Goal: Information Seeking & Learning: Find contact information

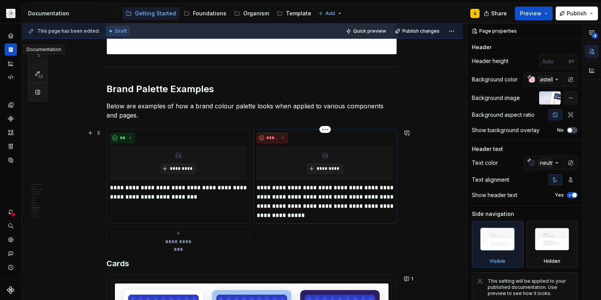
scroll to position [2371, 0]
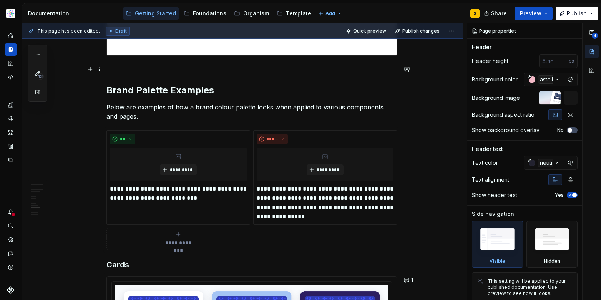
click at [382, 67] on div at bounding box center [251, 67] width 291 height 5
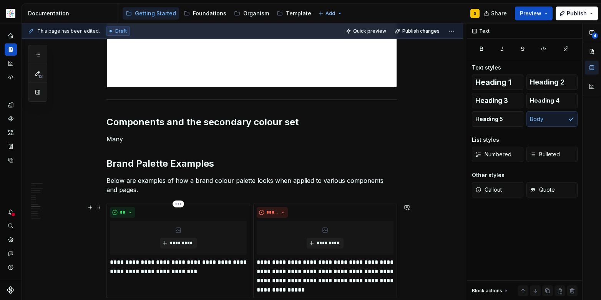
scroll to position [2328, 0]
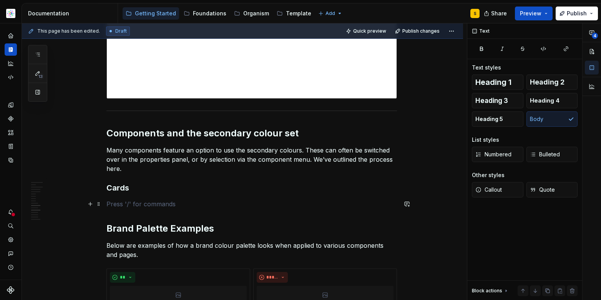
type textarea "*"
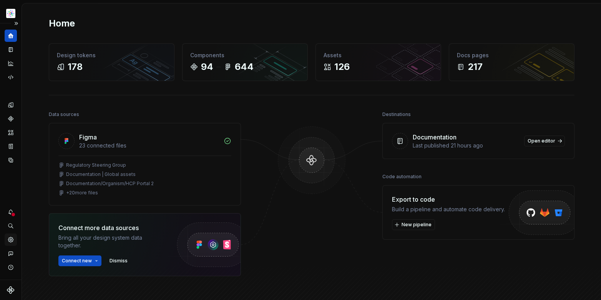
click at [12, 240] on icon "Settings" at bounding box center [10, 239] width 5 height 5
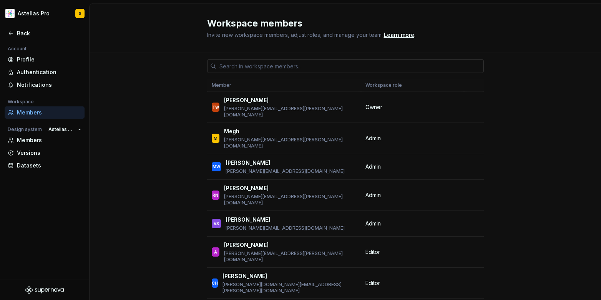
click at [289, 66] on input "text" at bounding box center [350, 66] width 268 height 14
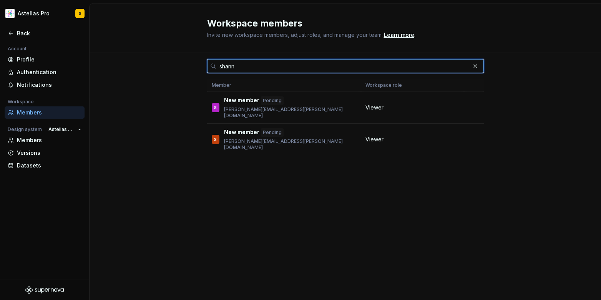
type input "shann"
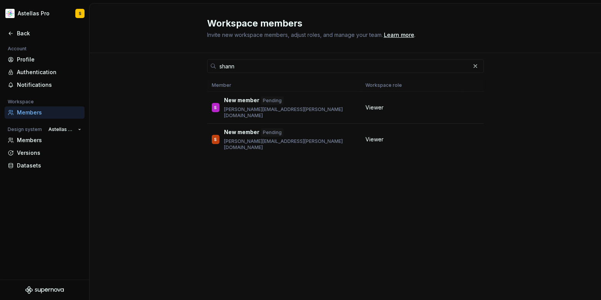
drag, startPoint x: 265, startPoint y: 154, endPoint x: 267, endPoint y: 147, distance: 7.6
click at [265, 155] on div "shann Member Workspace role S New member [PERSON_NAME] [PERSON_NAME][EMAIL_ADDR…" at bounding box center [345, 162] width 277 height 218
click at [299, 132] on div "S New member Pending [PERSON_NAME][EMAIL_ADDRESS][DOMAIN_NAME]" at bounding box center [284, 139] width 145 height 22
drag, startPoint x: 289, startPoint y: 127, endPoint x: 276, endPoint y: 128, distance: 13.1
click at [289, 128] on div "S New member Pending [PERSON_NAME][EMAIL_ADDRESS][DOMAIN_NAME]" at bounding box center [284, 139] width 145 height 22
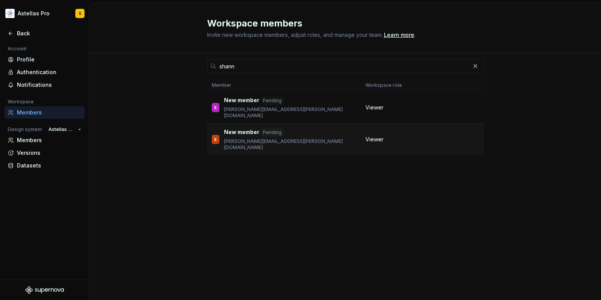
drag, startPoint x: 273, startPoint y: 126, endPoint x: 264, endPoint y: 127, distance: 8.9
click at [273, 128] on div "Pending" at bounding box center [272, 132] width 23 height 8
click at [243, 128] on p "New member" at bounding box center [241, 132] width 35 height 8
click at [254, 151] on div "shann Member Workspace role S New member [PERSON_NAME] [PERSON_NAME][EMAIL_ADDR…" at bounding box center [345, 162] width 277 height 218
click at [347, 128] on div "S New member Pending [PERSON_NAME][EMAIL_ADDRESS][DOMAIN_NAME]" at bounding box center [284, 139] width 145 height 22
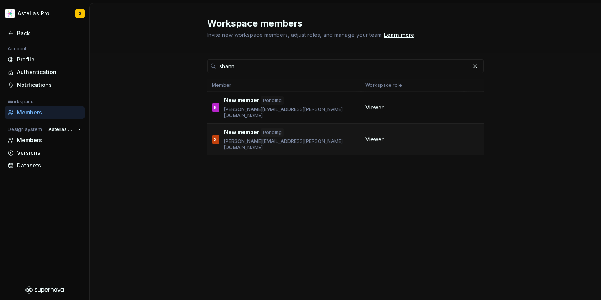
click at [331, 139] on td "S New member Pending [PERSON_NAME][EMAIL_ADDRESS][DOMAIN_NAME]" at bounding box center [284, 140] width 154 height 32
click at [326, 108] on div "S New member Pending [PERSON_NAME][EMAIL_ADDRESS][PERSON_NAME][DOMAIN_NAME]" at bounding box center [284, 107] width 145 height 22
drag, startPoint x: 266, startPoint y: 109, endPoint x: 297, endPoint y: 106, distance: 31.6
click at [298, 107] on p "[PERSON_NAME][EMAIL_ADDRESS][PERSON_NAME][DOMAIN_NAME]" at bounding box center [290, 112] width 132 height 12
copy p "razorfishhealth"
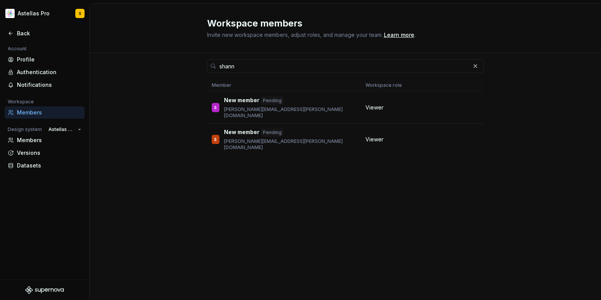
drag, startPoint x: 271, startPoint y: 216, endPoint x: 274, endPoint y: 221, distance: 5.7
click at [271, 216] on div "shann Member Workspace role S New member [PERSON_NAME] [PERSON_NAME][EMAIL_ADDR…" at bounding box center [345, 162] width 277 height 218
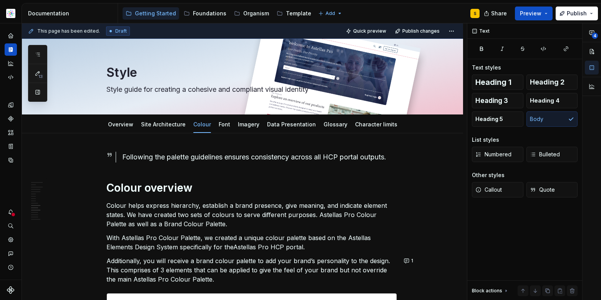
scroll to position [2328, 0]
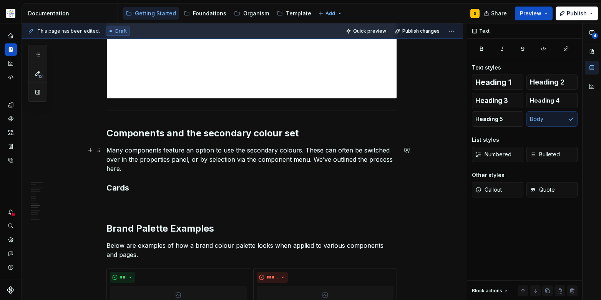
type textarea "*"
